Goal: Check status

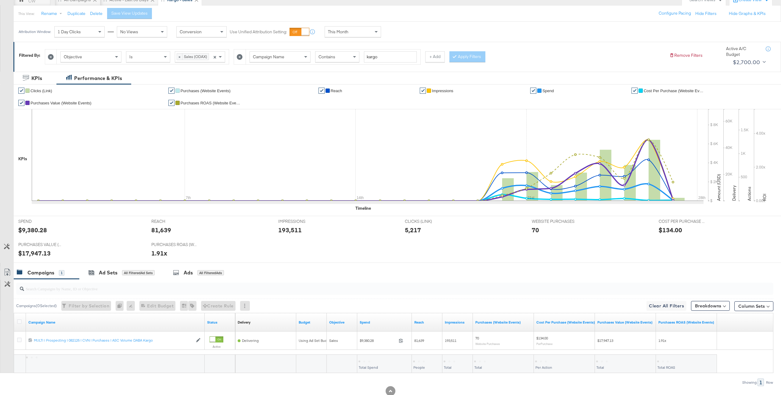
scroll to position [81, 0]
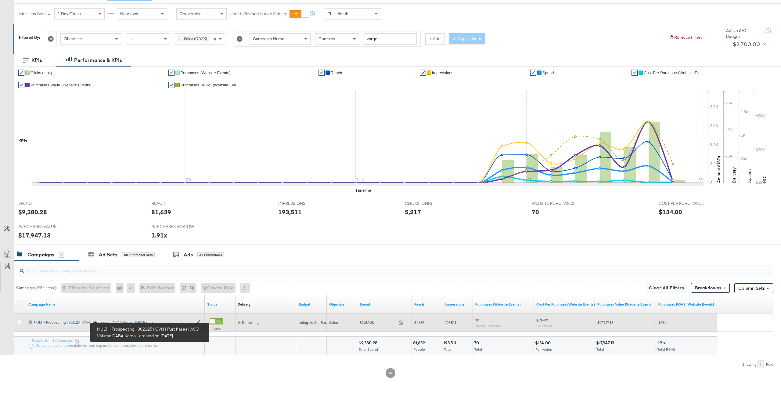
click at [135, 322] on div "MULTI | Prospecting | 082125 | CVN | Purchases | ASC Volume DABA Kargo MULTI | …" at bounding box center [113, 322] width 159 height 5
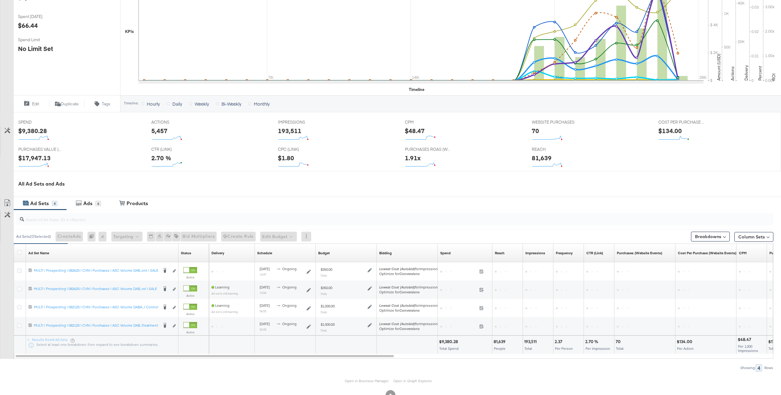
scroll to position [148, 0]
